Goal: Information Seeking & Learning: Check status

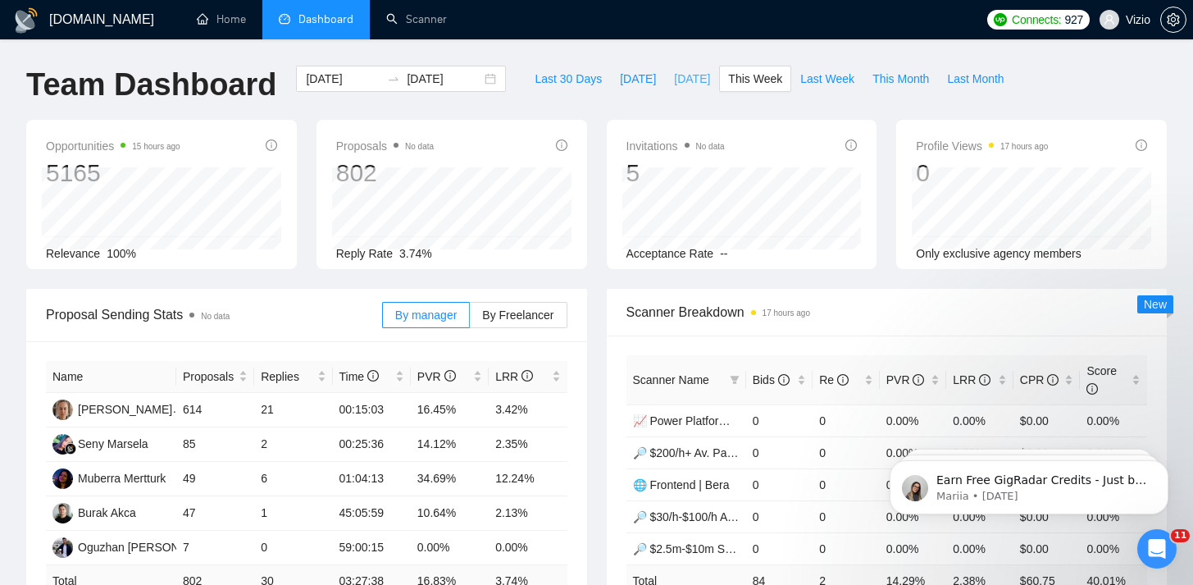
click at [674, 82] on span "[DATE]" at bounding box center [692, 79] width 36 height 18
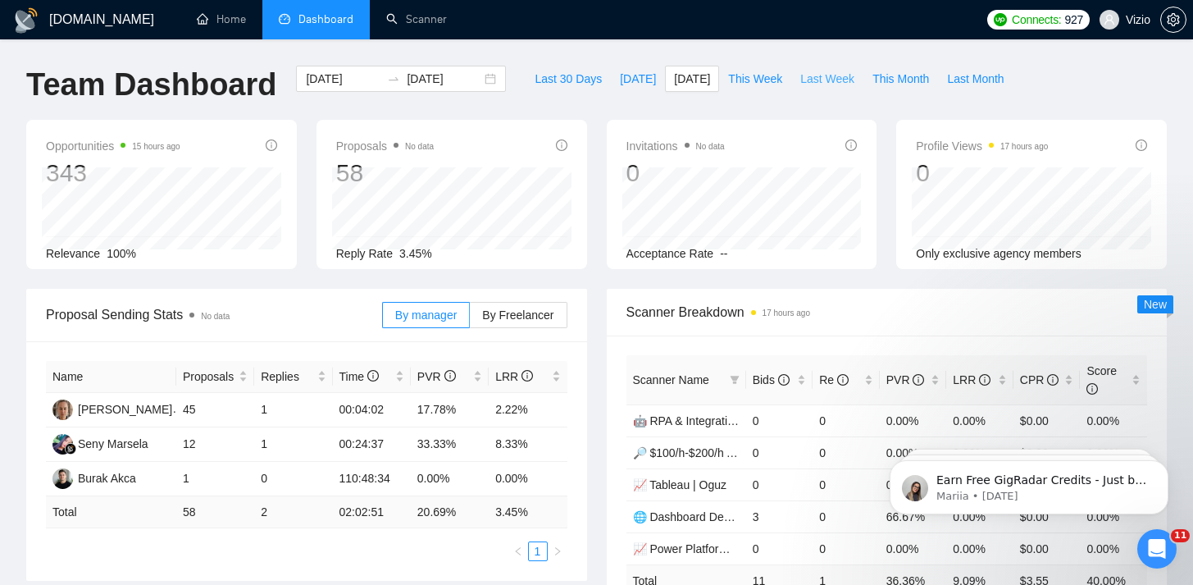
click at [859, 80] on button "Last Week" at bounding box center [827, 79] width 72 height 26
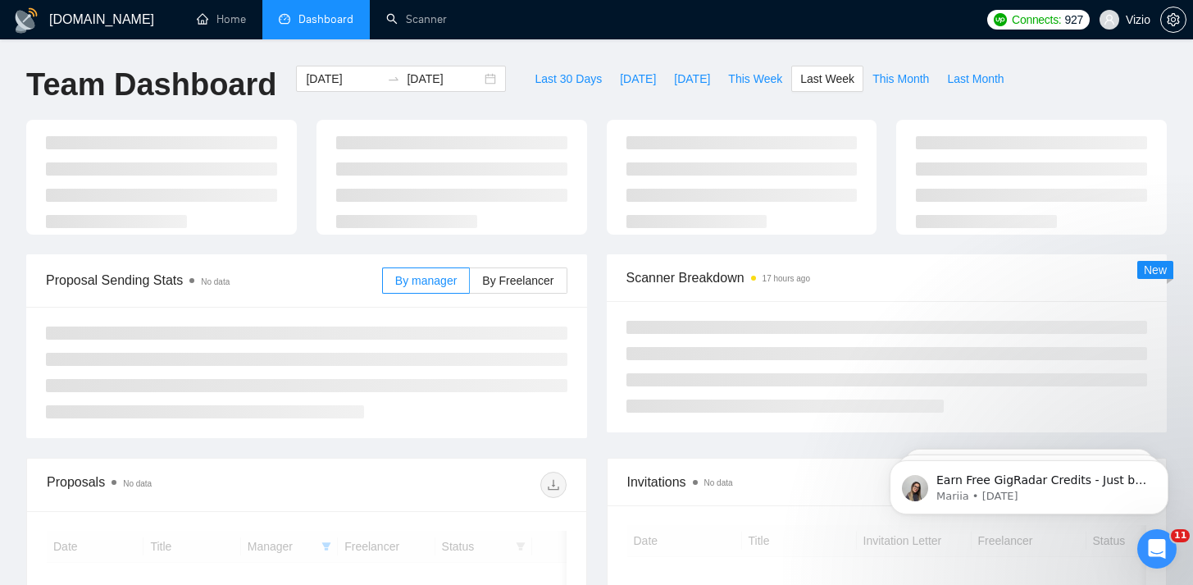
click at [818, 53] on div "[DOMAIN_NAME] Home Dashboard Scanner Connects: 927 Vizio Team Dashboard [DATE] …" at bounding box center [596, 433] width 1193 height 866
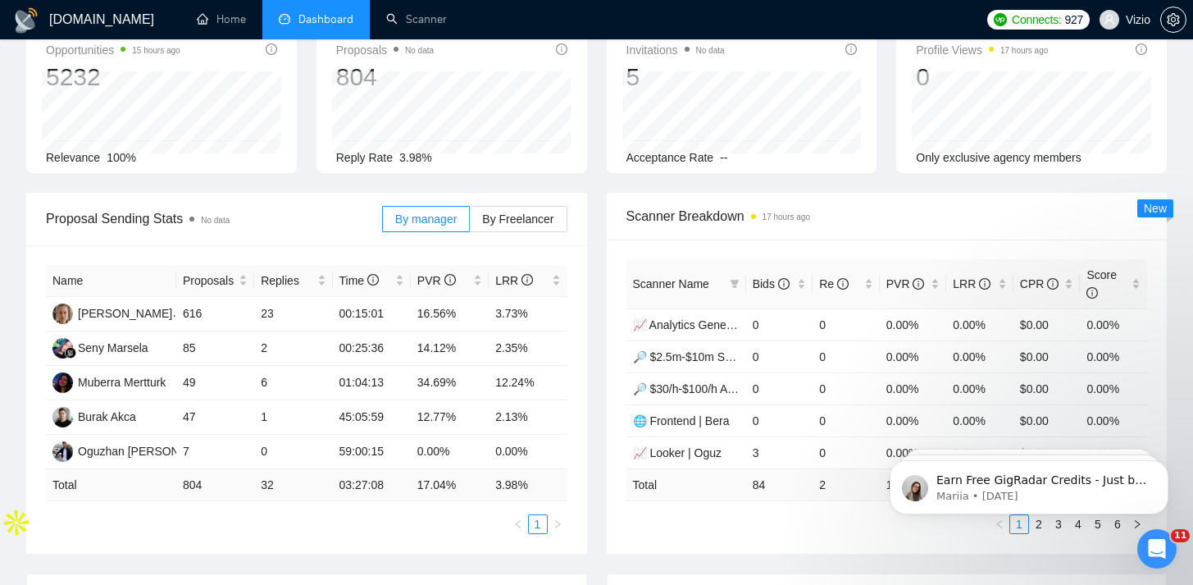
scroll to position [7, 0]
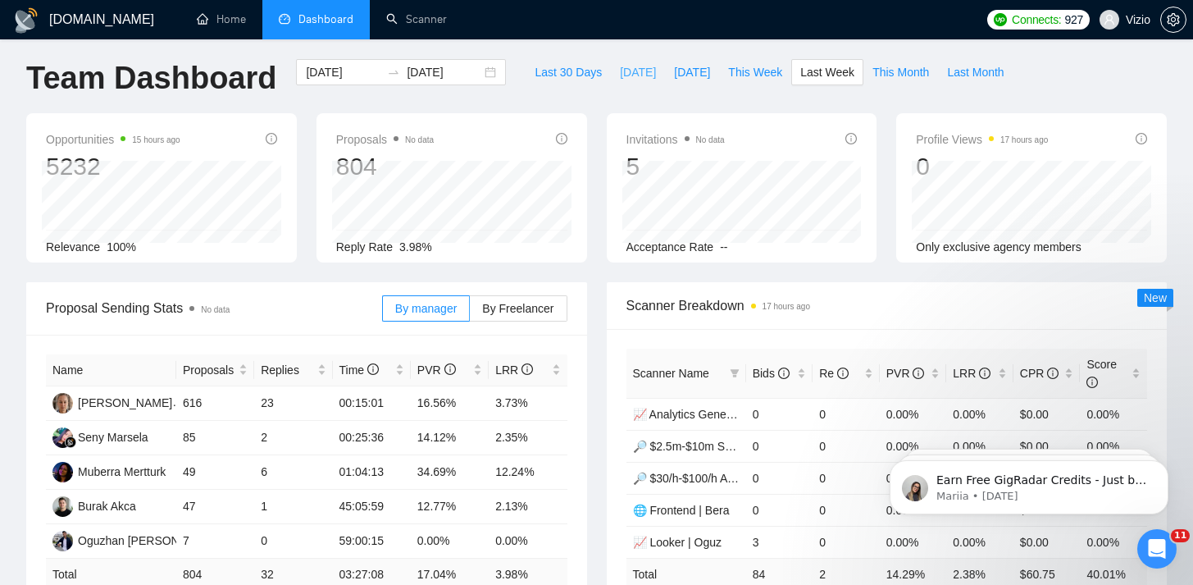
click at [611, 77] on button "[DATE]" at bounding box center [638, 72] width 54 height 26
type input "[DATE]"
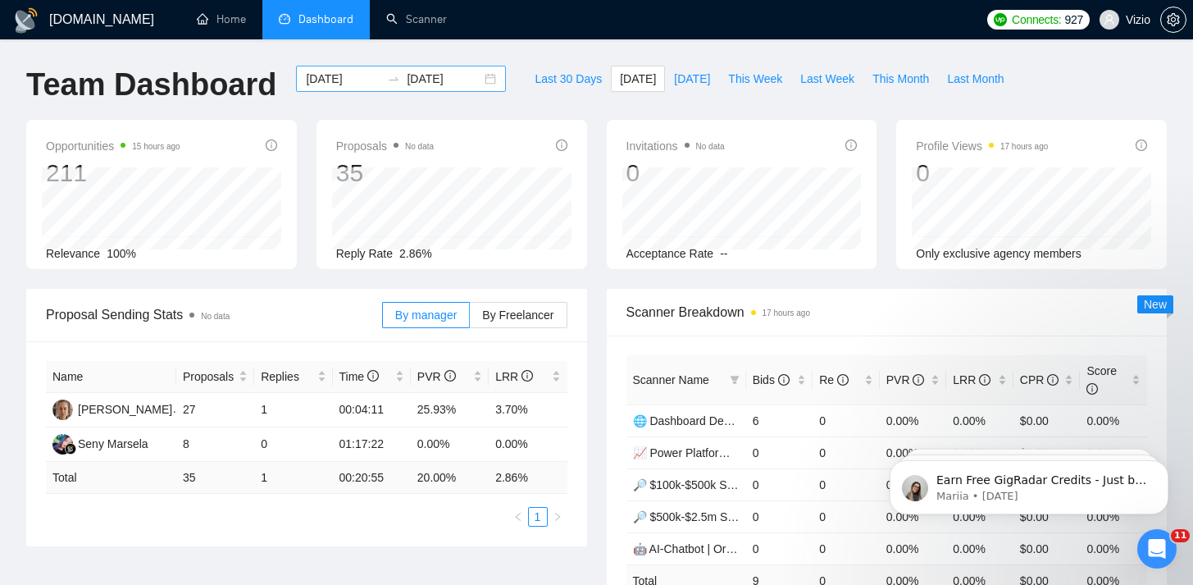
click at [342, 86] on input "[DATE]" at bounding box center [343, 79] width 75 height 18
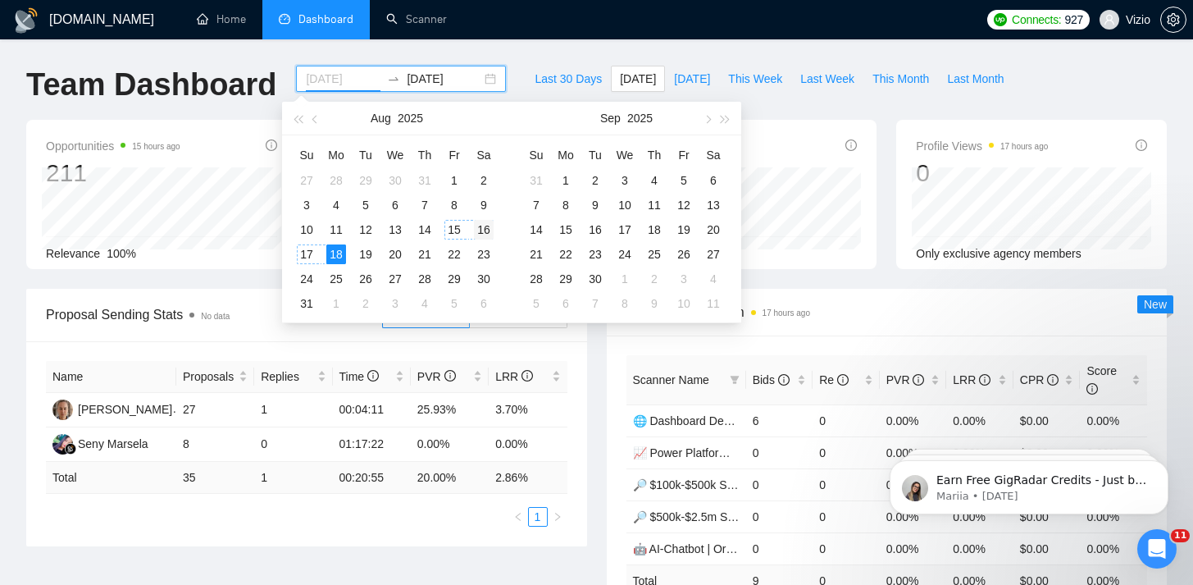
type input "[DATE]"
click at [476, 226] on div "16" at bounding box center [484, 230] width 20 height 20
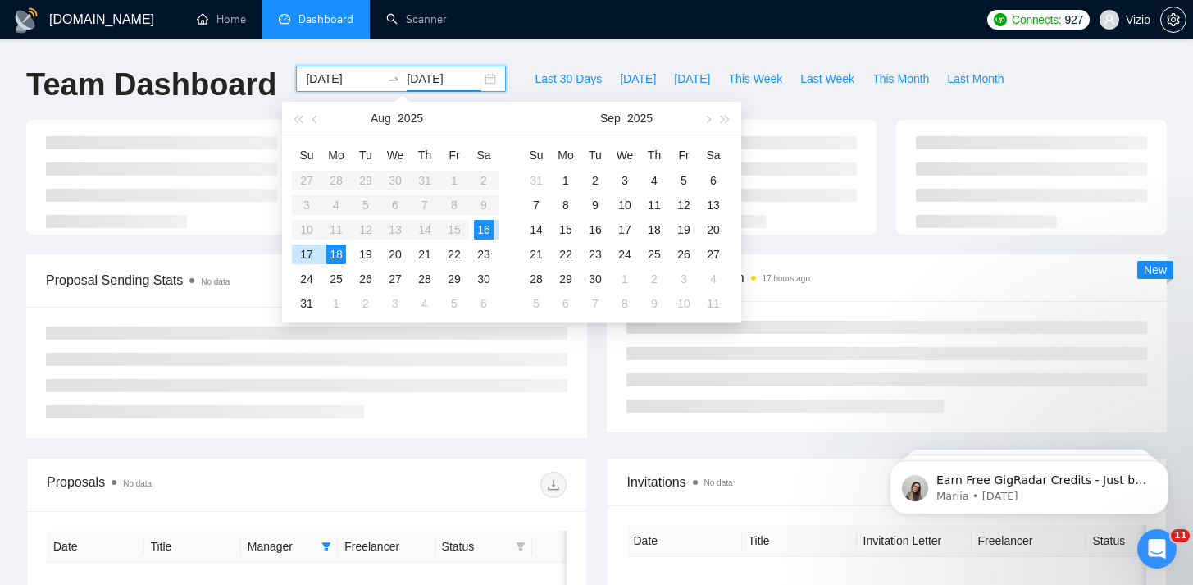
click at [476, 226] on div "16" at bounding box center [484, 230] width 20 height 20
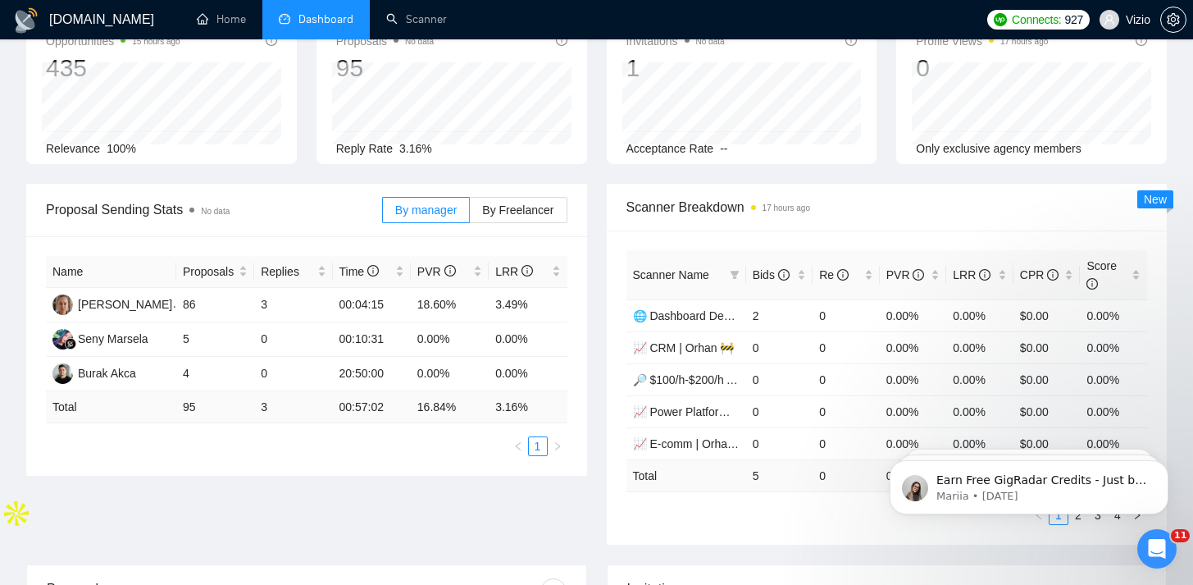
scroll to position [9, 0]
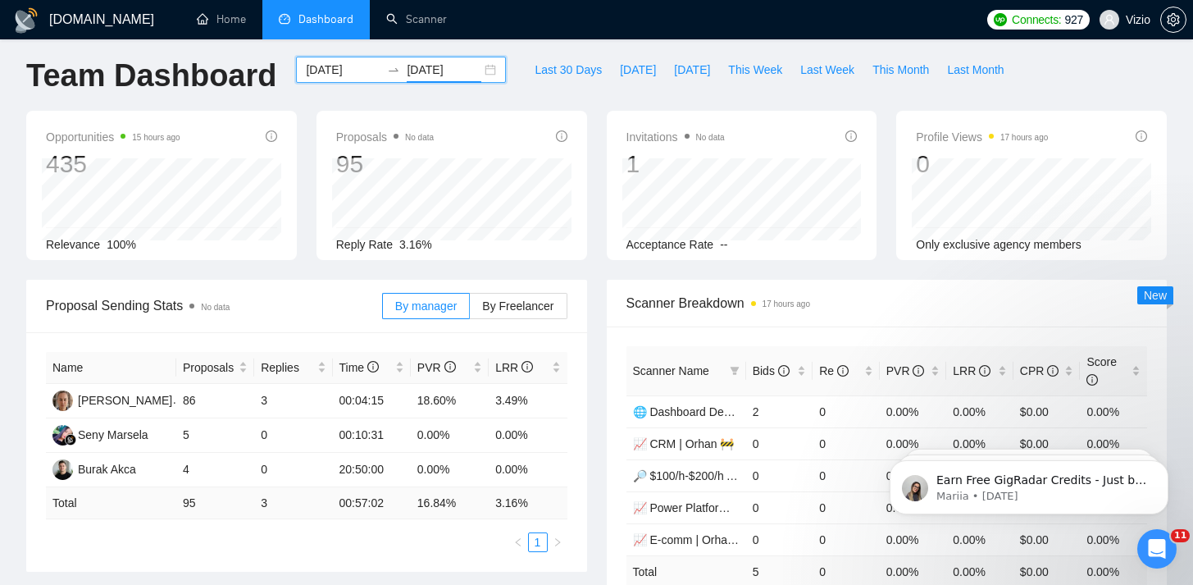
click at [416, 75] on input "[DATE]" at bounding box center [444, 70] width 75 height 18
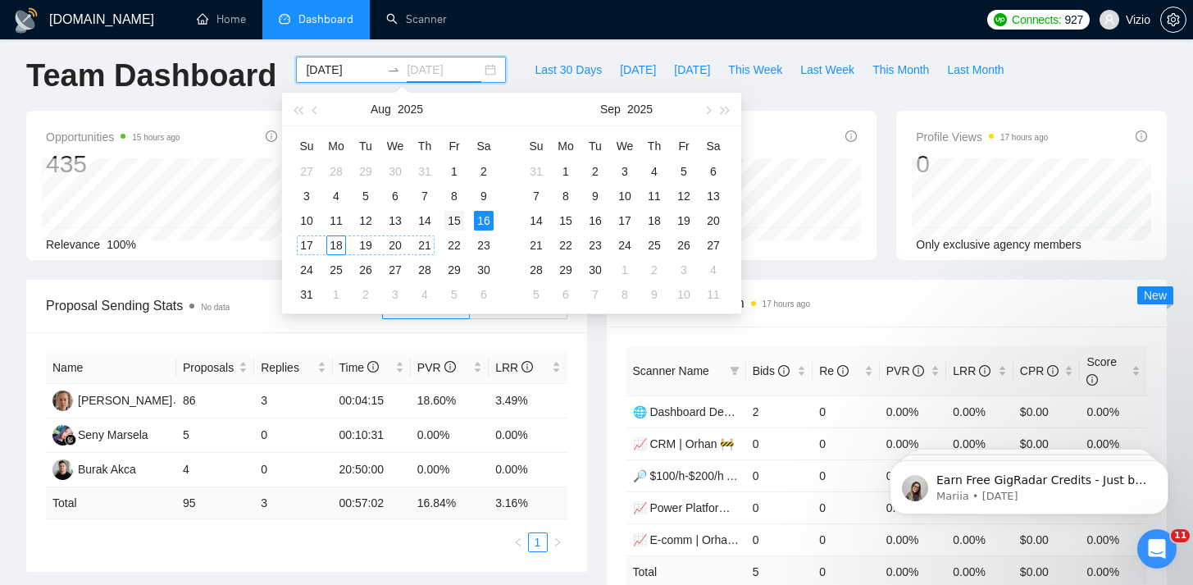
type input "[DATE]"
click at [463, 221] on div "15" at bounding box center [454, 221] width 20 height 20
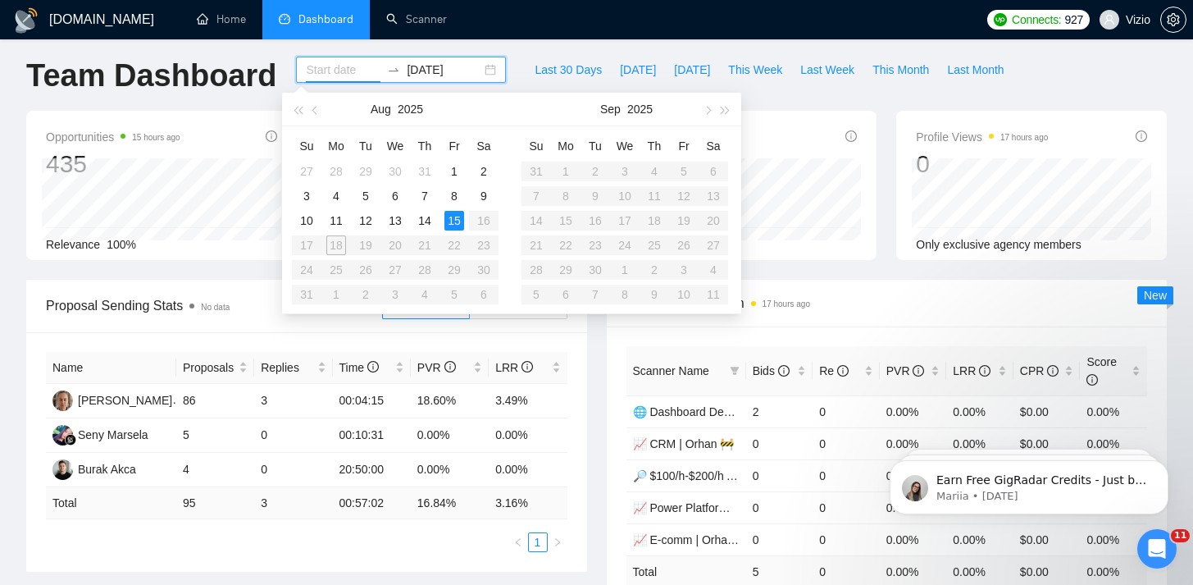
click at [463, 221] on div "15" at bounding box center [454, 221] width 20 height 20
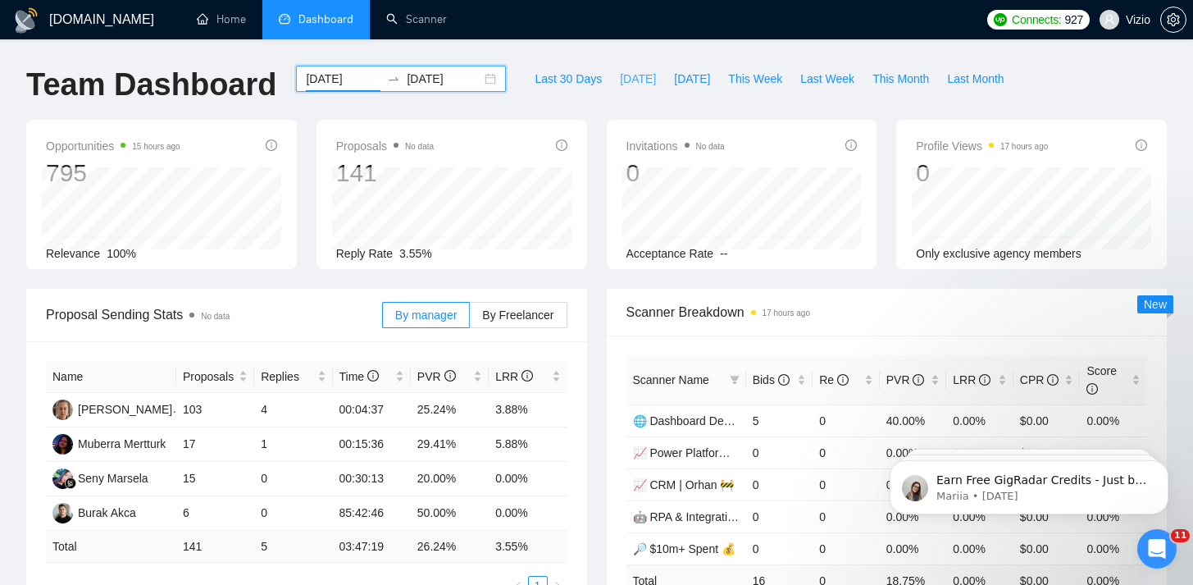
click at [636, 71] on span "[DATE]" at bounding box center [638, 79] width 36 height 18
type input "[DATE]"
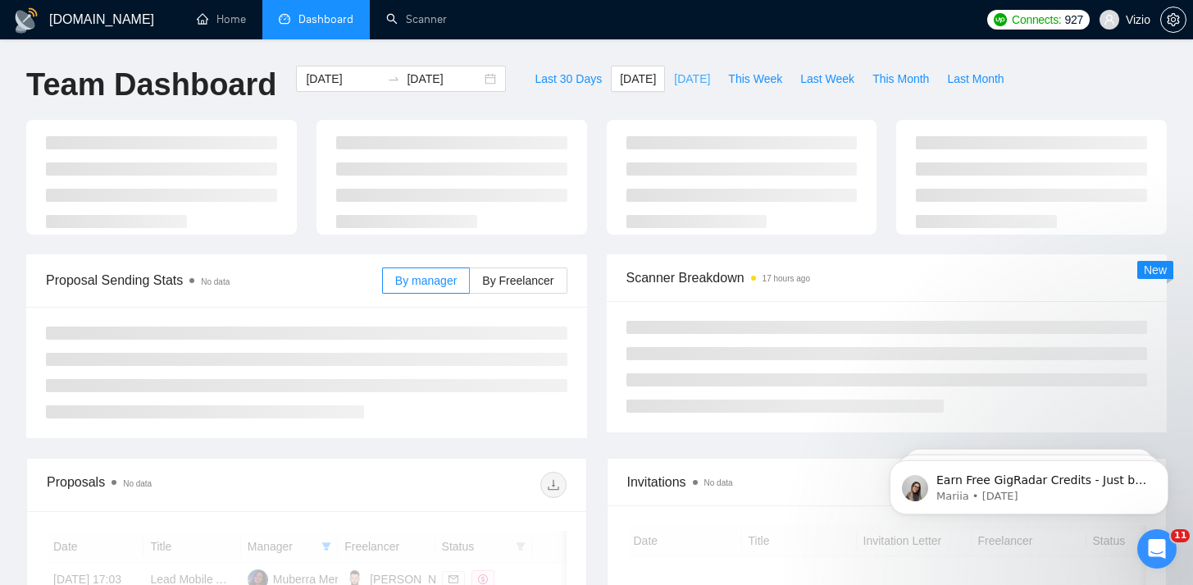
click at [674, 80] on span "[DATE]" at bounding box center [692, 79] width 36 height 18
type input "[DATE]"
click at [573, 50] on div "[DOMAIN_NAME] Home Dashboard Scanner Connects: 927 Vizio Team Dashboard [DATE] …" at bounding box center [596, 586] width 1193 height 1173
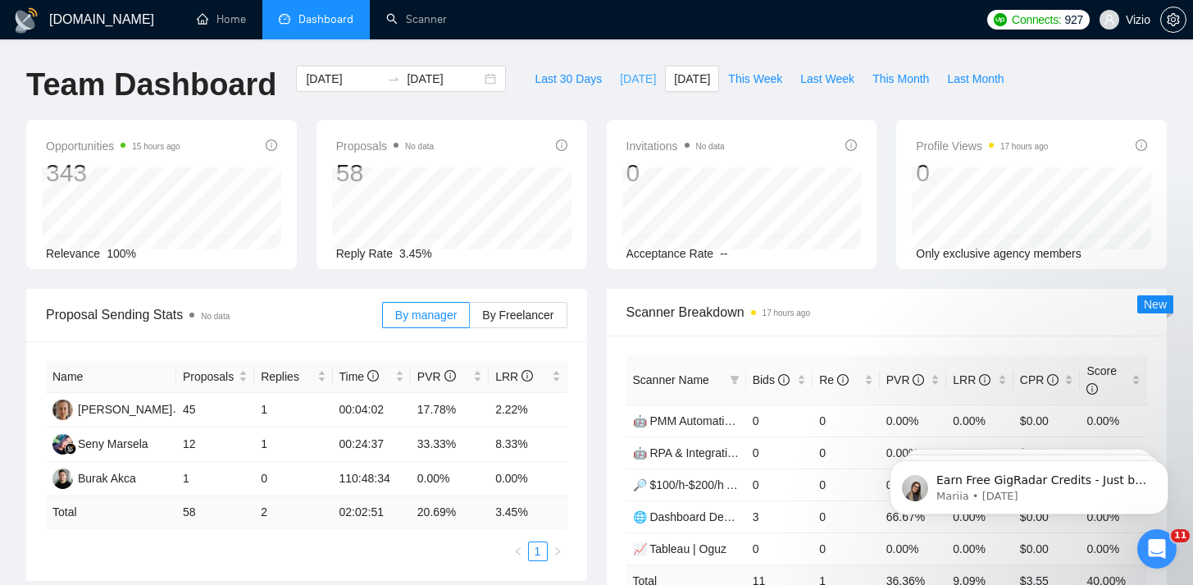
click at [625, 80] on span "[DATE]" at bounding box center [638, 79] width 36 height 18
type input "[DATE]"
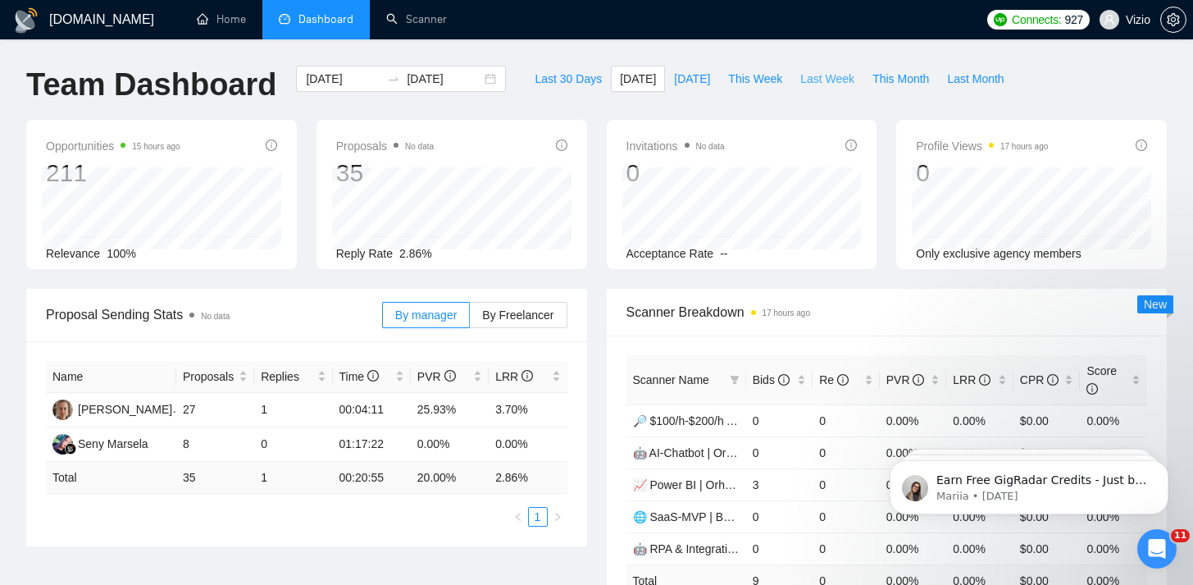
click at [804, 74] on span "Last Week" at bounding box center [827, 79] width 54 height 18
type input "[DATE]"
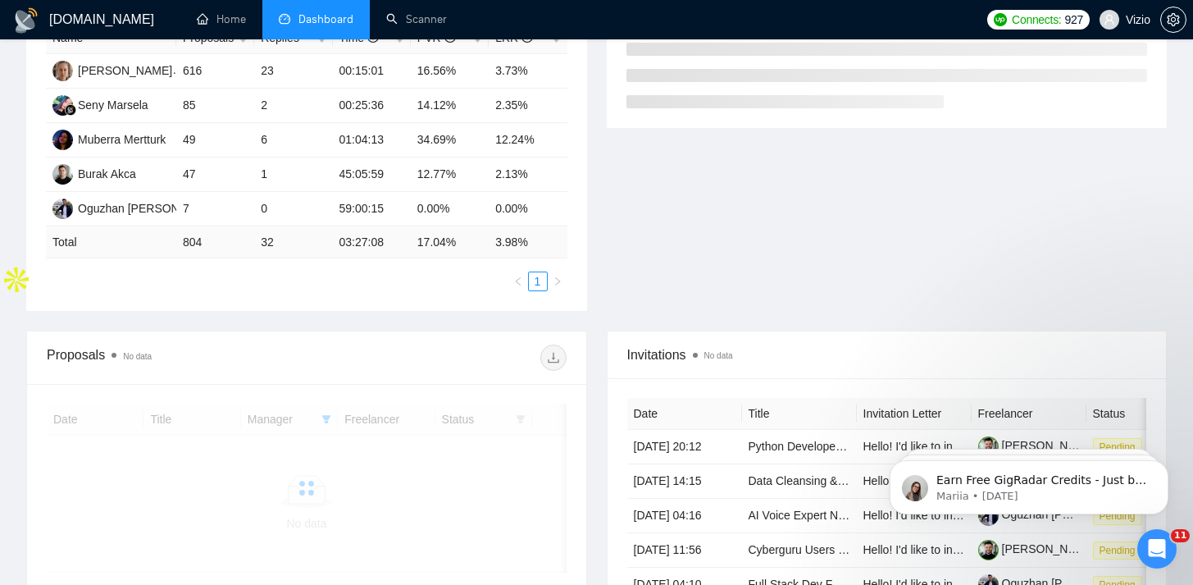
scroll to position [341, 0]
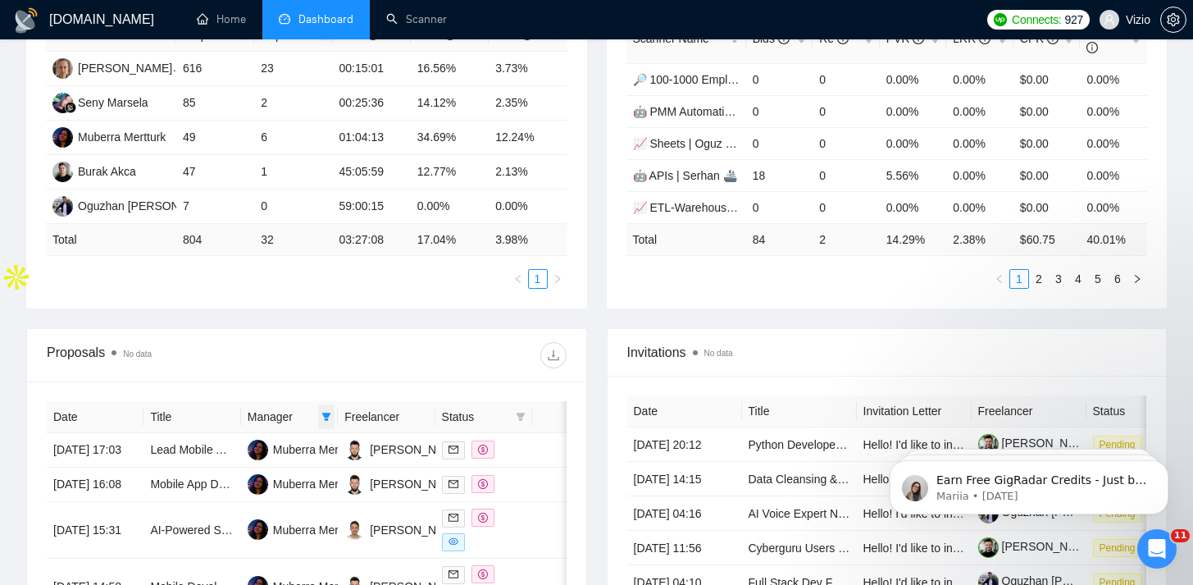
click at [324, 415] on icon "filter" at bounding box center [326, 417] width 9 height 8
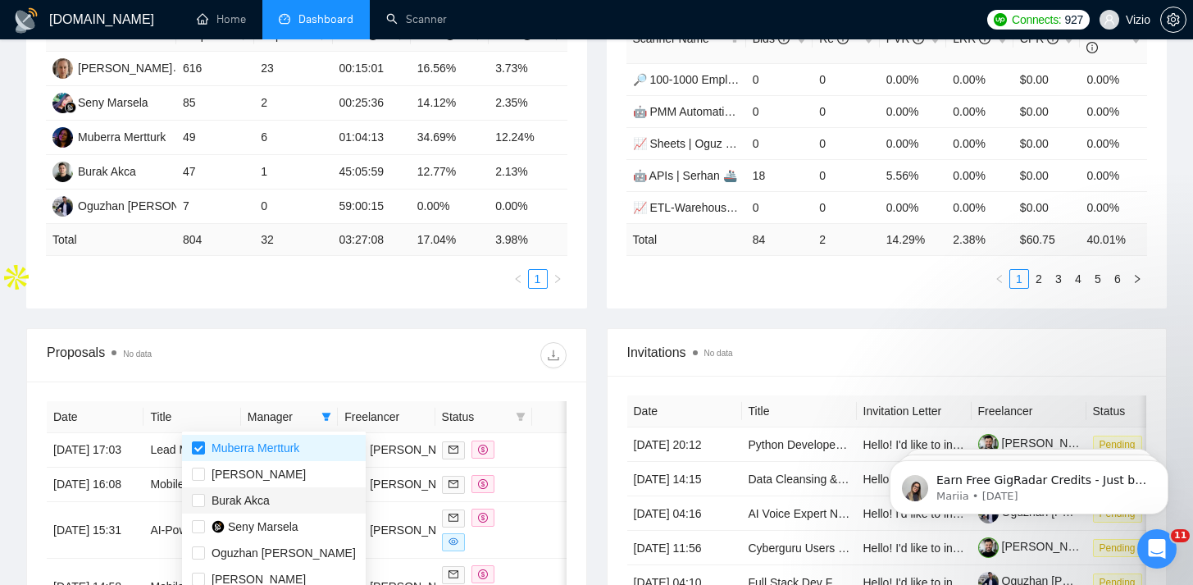
click at [304, 496] on span "Burak Akca" at bounding box center [274, 500] width 164 height 18
checkbox input "true"
click at [276, 445] on span "Muberra Mertturk" at bounding box center [256, 447] width 88 height 13
checkbox input "false"
click at [316, 344] on div at bounding box center [437, 355] width 260 height 26
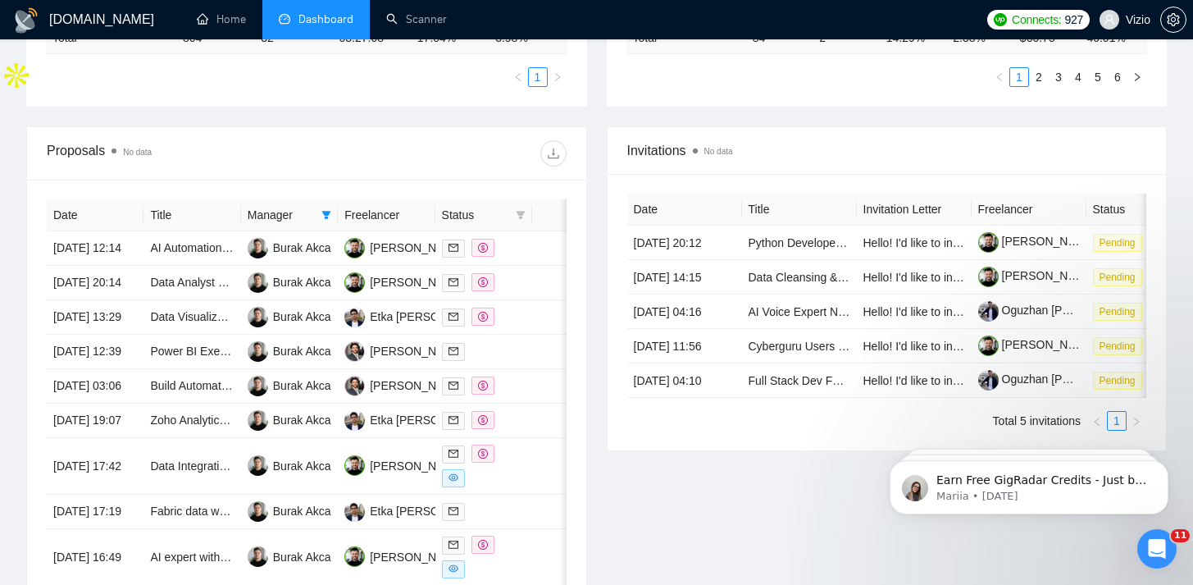
scroll to position [540, 0]
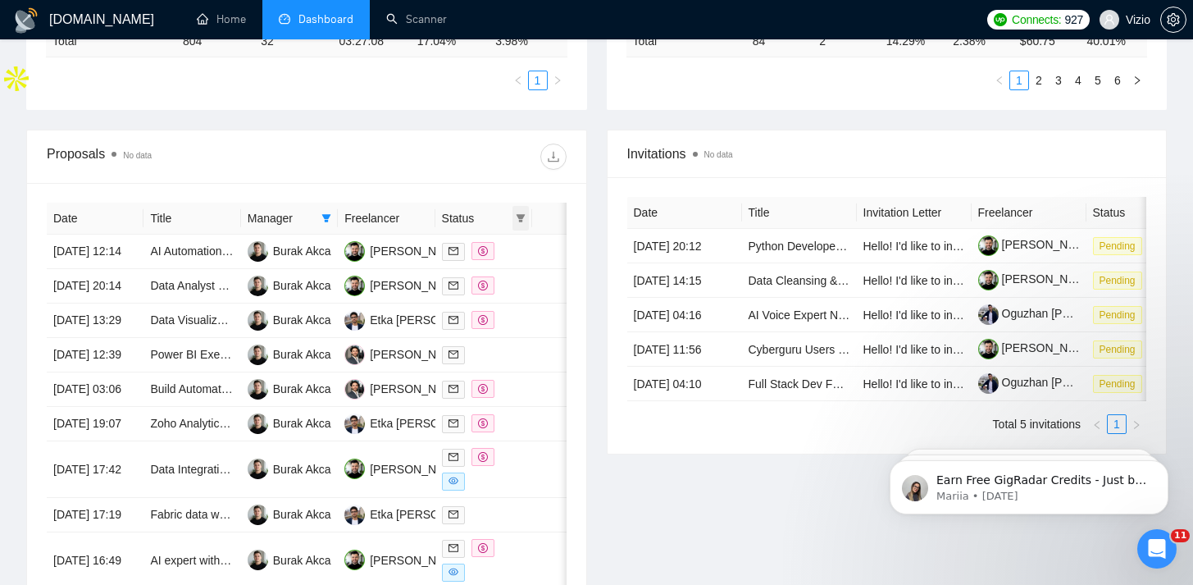
click at [525, 220] on icon "filter" at bounding box center [521, 218] width 10 height 10
click at [508, 194] on div "Date Title Manager Freelancer Status [DATE] 12:14 AI Automation Expert to Build…" at bounding box center [306, 440] width 559 height 515
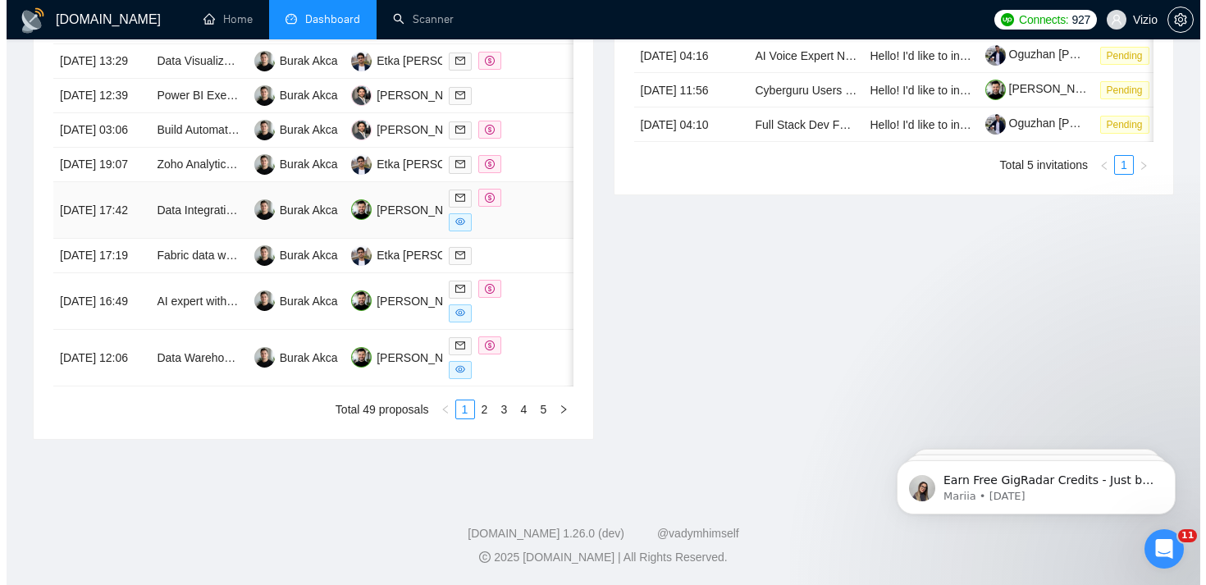
scroll to position [800, 0]
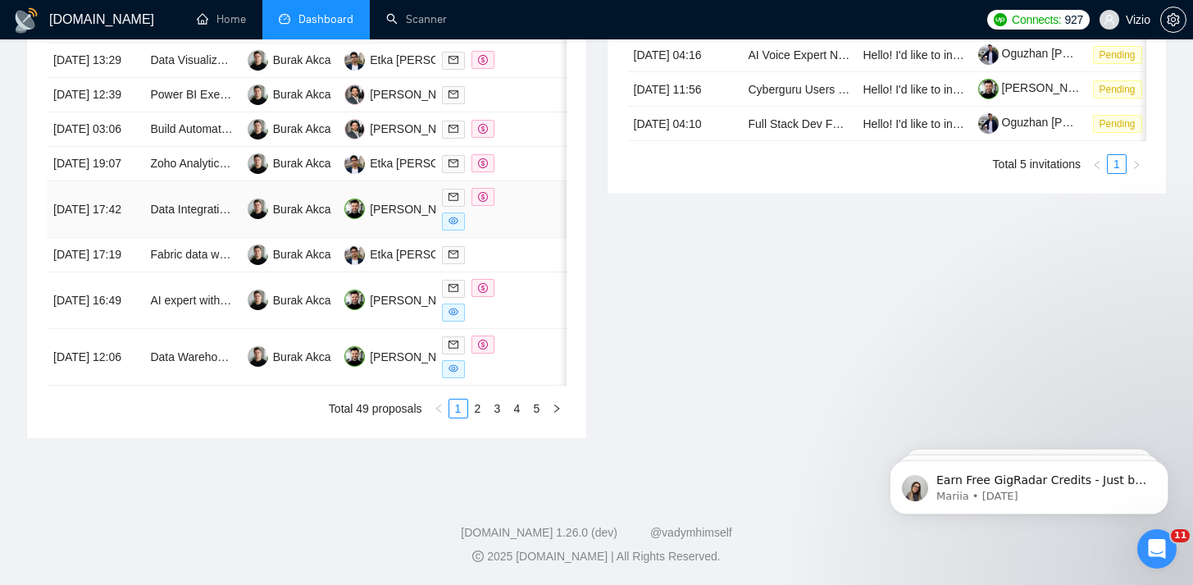
click at [509, 230] on div at bounding box center [484, 209] width 84 height 43
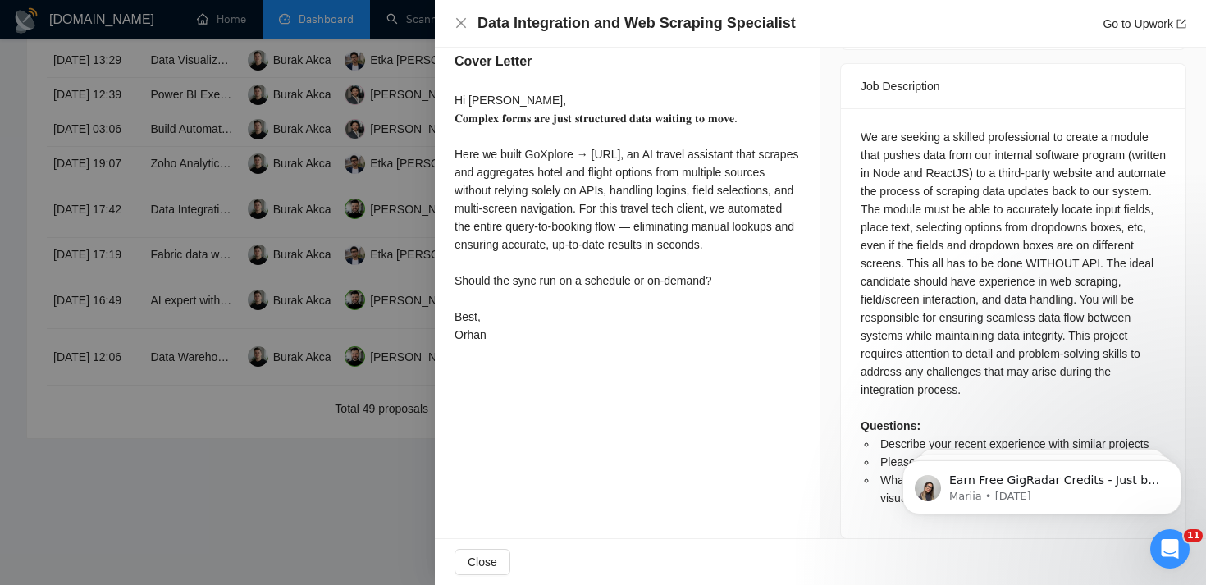
scroll to position [685, 0]
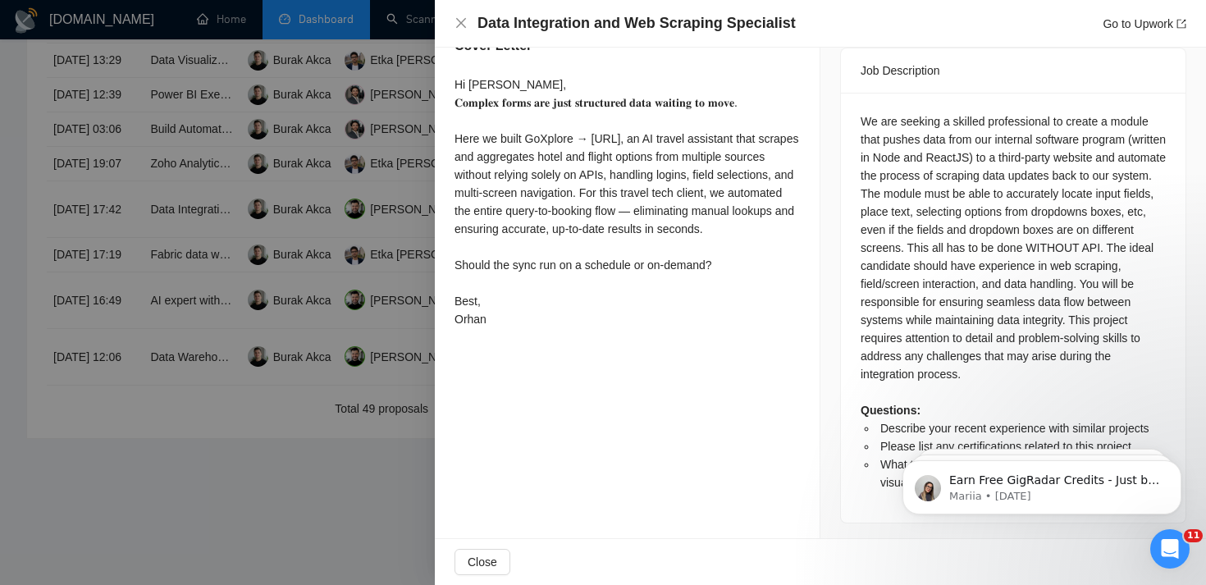
click at [388, 322] on div at bounding box center [603, 292] width 1206 height 585
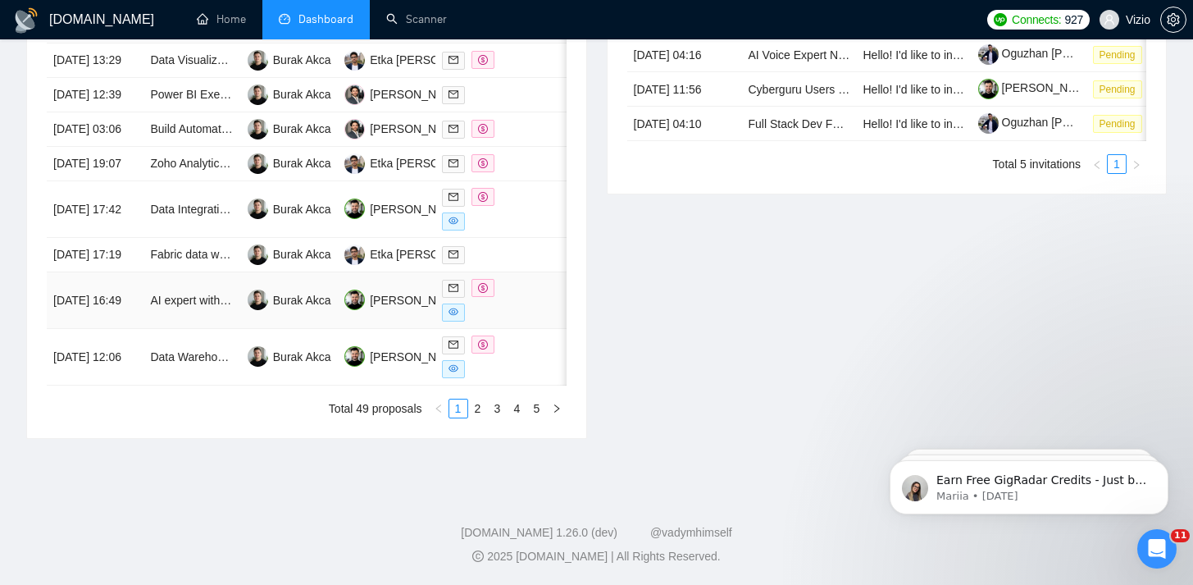
click at [525, 321] on div at bounding box center [484, 300] width 84 height 43
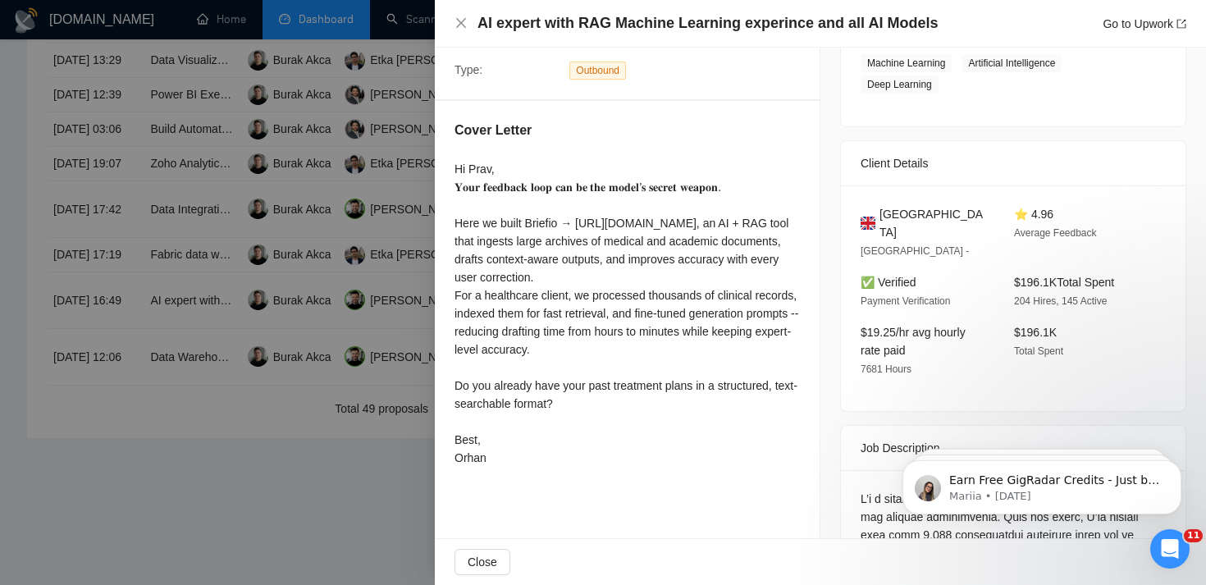
scroll to position [107, 0]
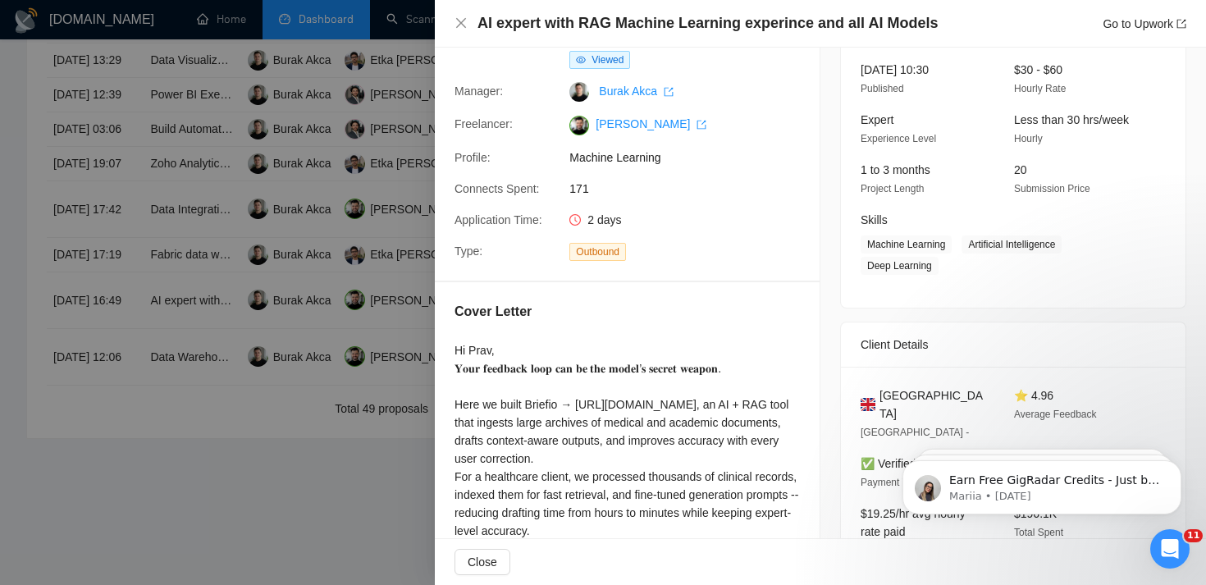
click at [397, 442] on div at bounding box center [603, 292] width 1206 height 585
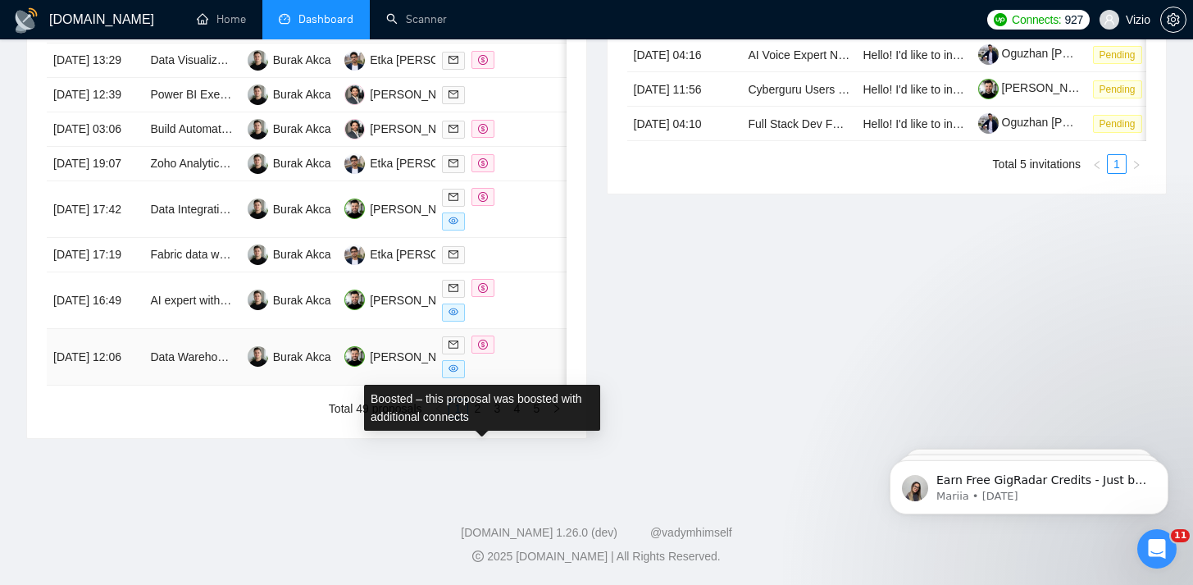
click at [516, 378] on div at bounding box center [484, 356] width 84 height 43
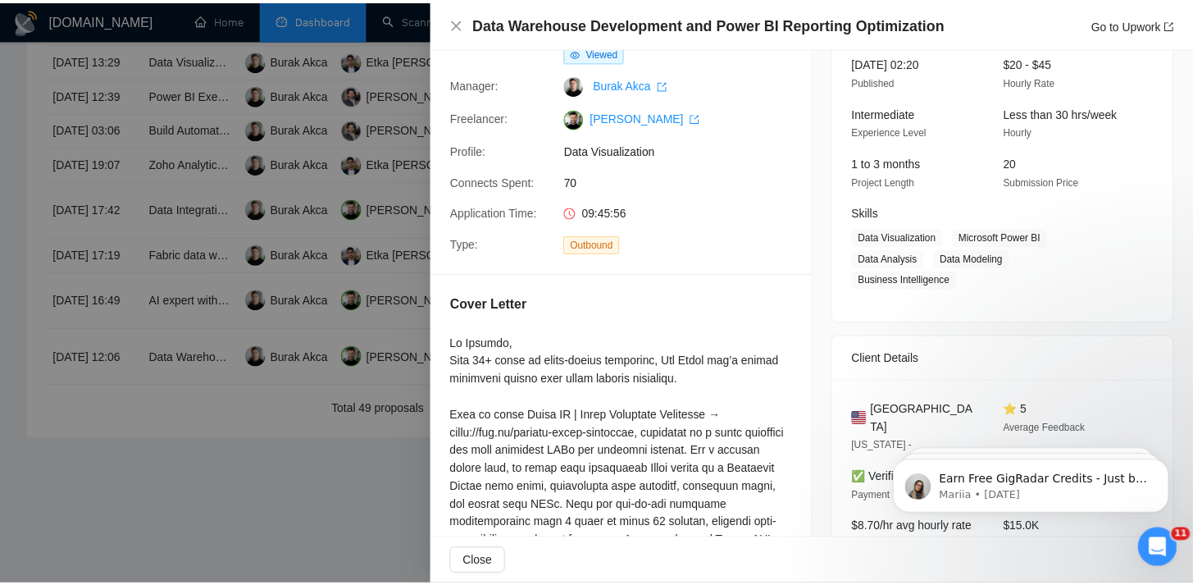
scroll to position [115, 0]
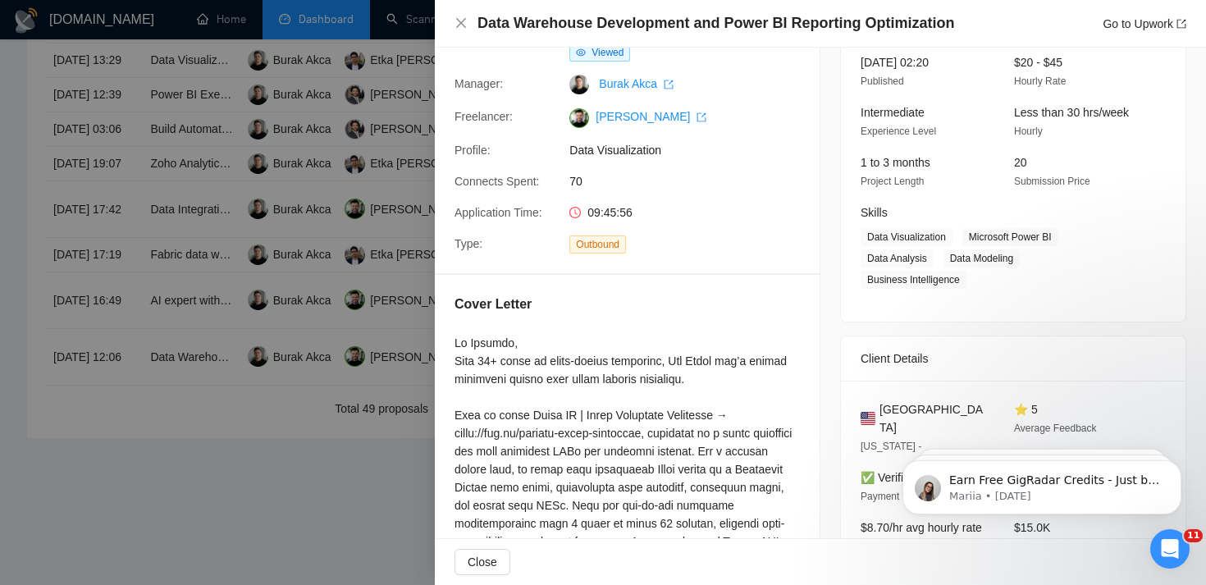
click at [413, 411] on div at bounding box center [603, 292] width 1206 height 585
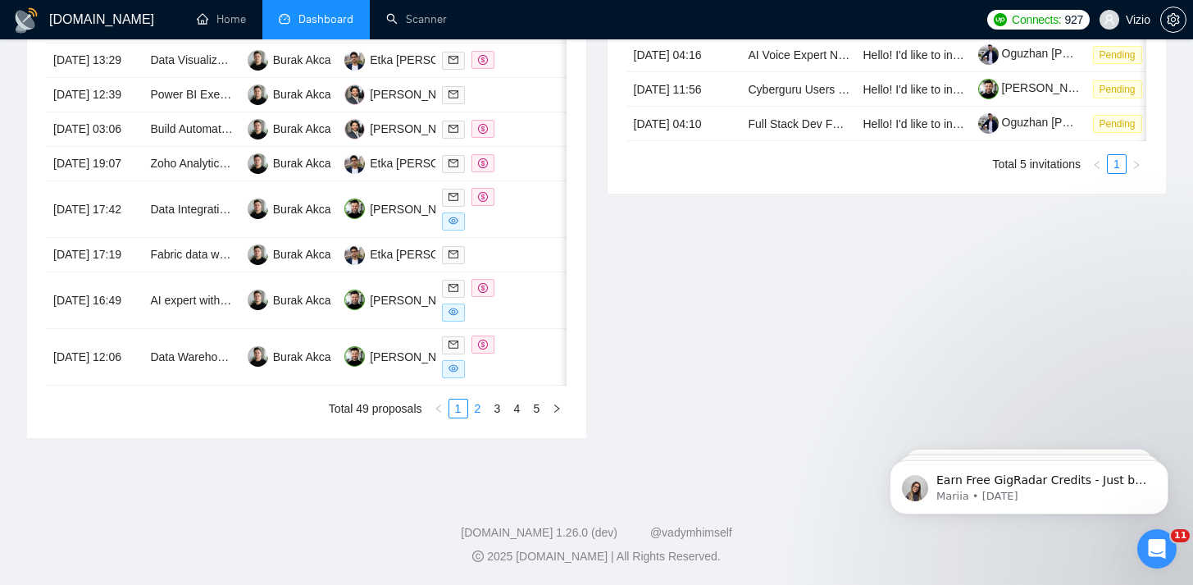
click at [478, 417] on link "2" at bounding box center [478, 408] width 18 height 18
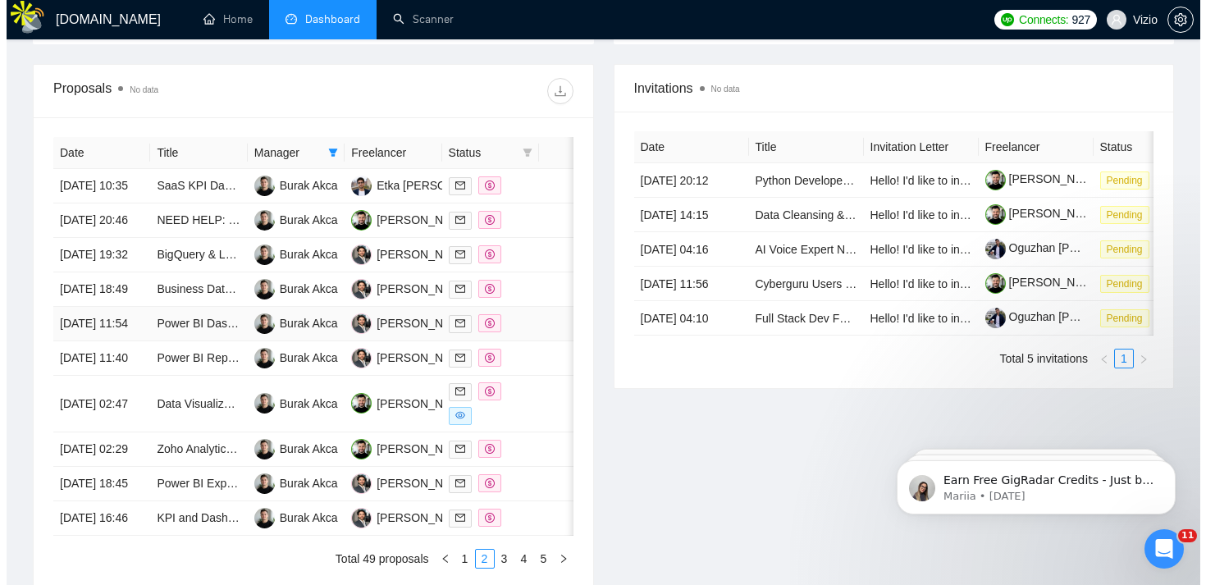
scroll to position [692, 0]
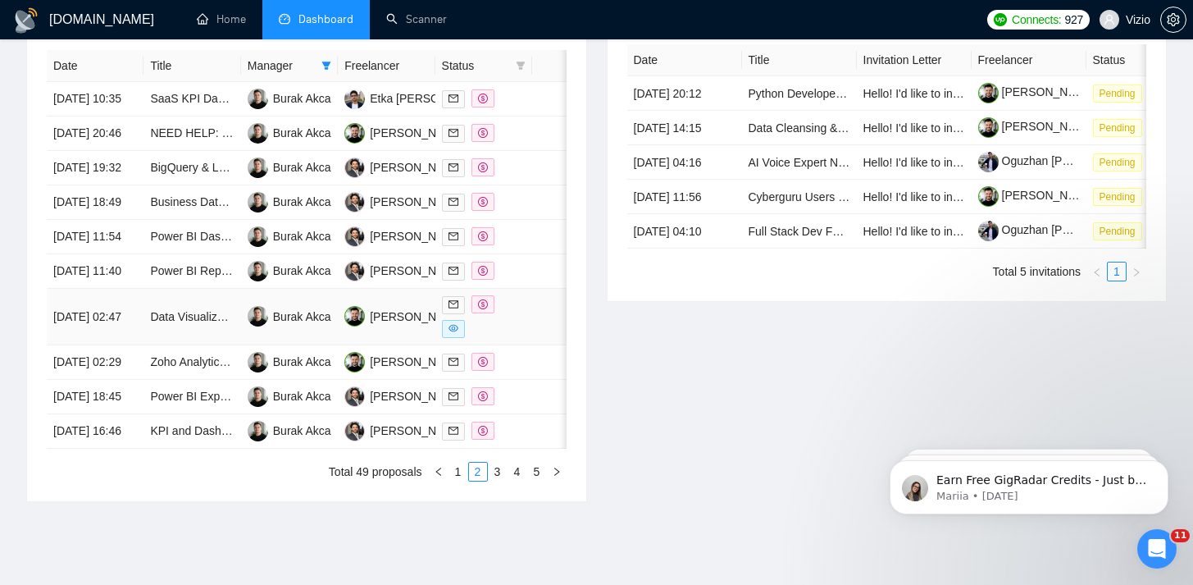
click at [515, 338] on div at bounding box center [484, 316] width 84 height 43
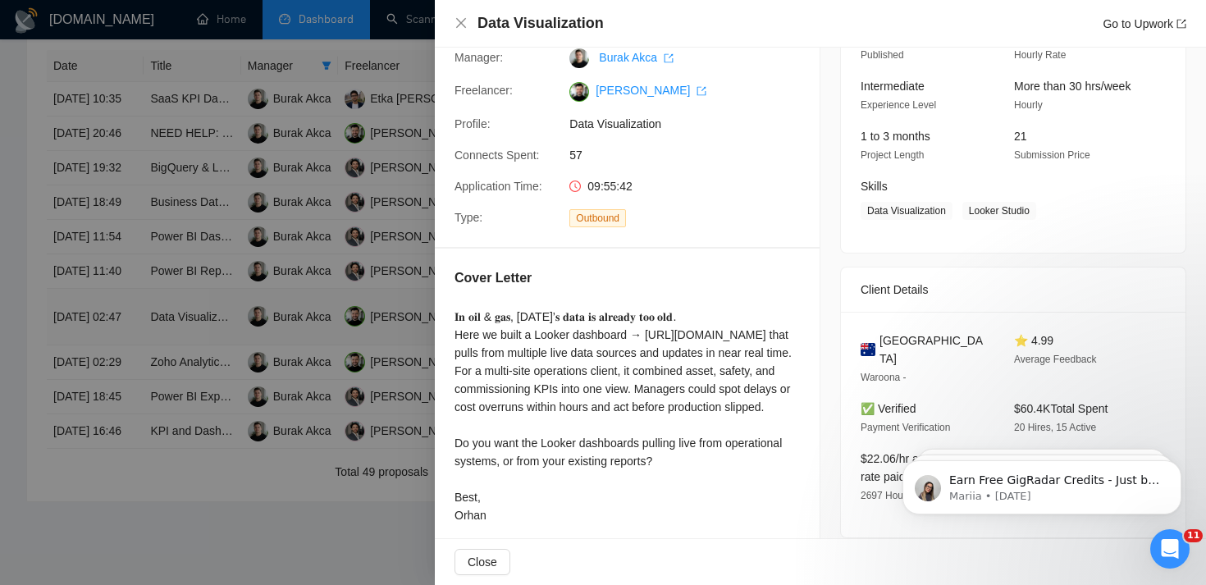
scroll to position [164, 0]
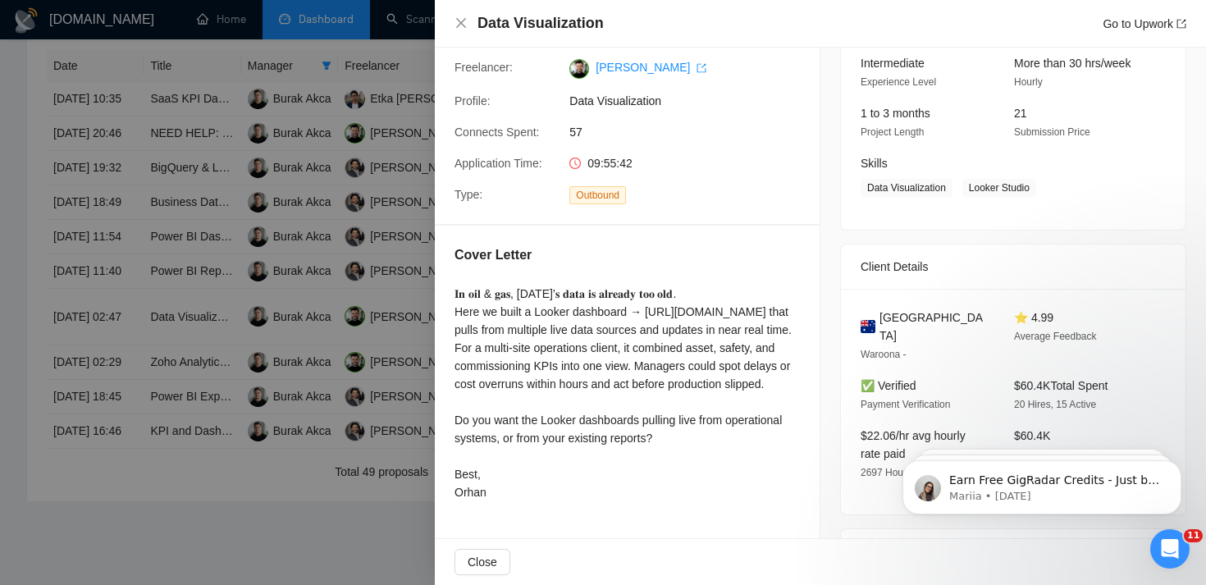
click at [391, 430] on div at bounding box center [603, 292] width 1206 height 585
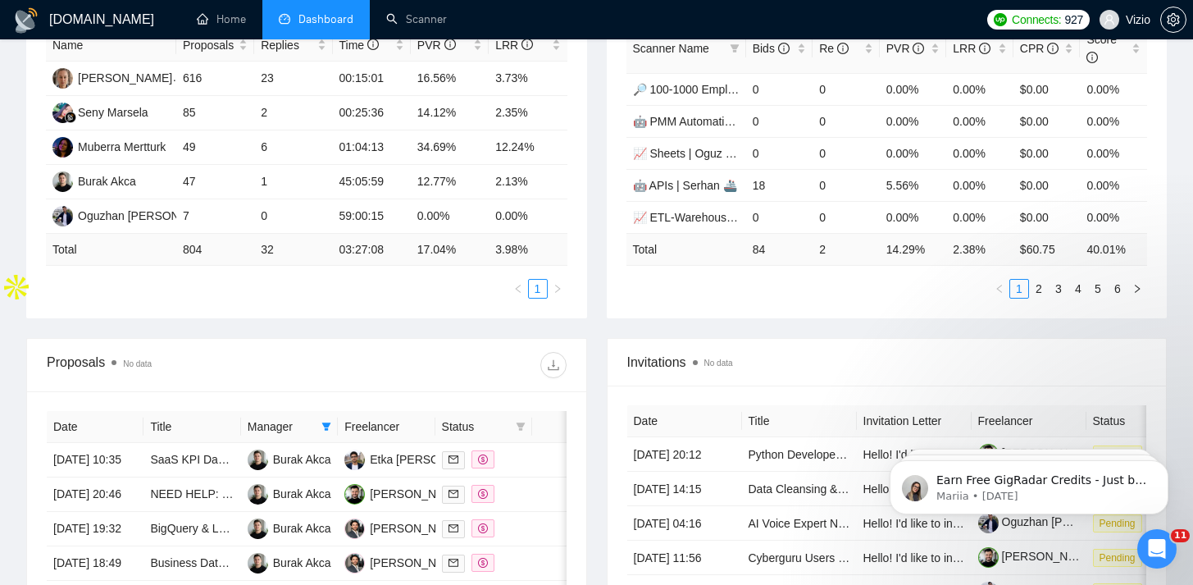
scroll to position [0, 0]
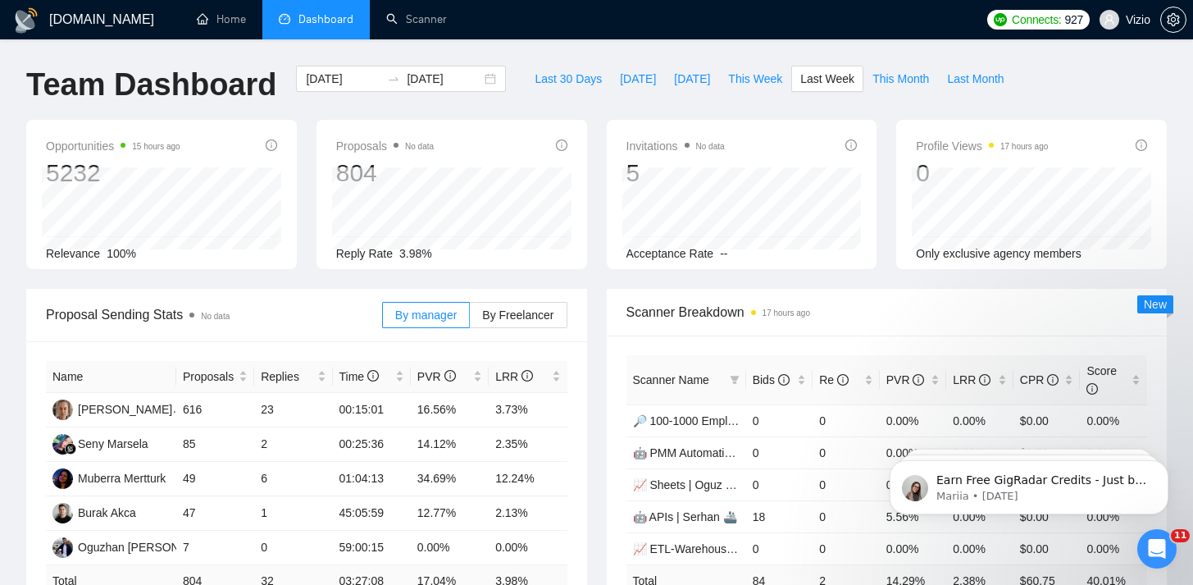
click at [315, 325] on span "Proposal Sending Stats No data" at bounding box center [214, 314] width 336 height 21
